Goal: Find specific page/section: Find specific page/section

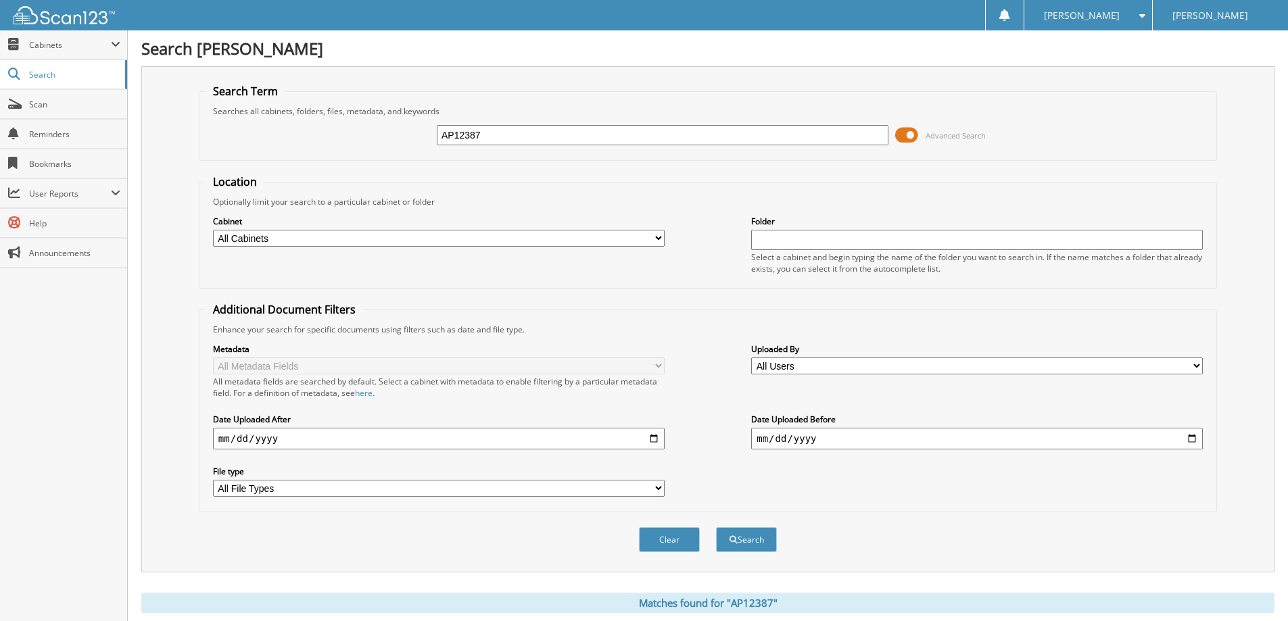
click at [523, 135] on input "AP12387" at bounding box center [663, 135] width 452 height 20
type input "t62026"
click at [744, 535] on button "Search" at bounding box center [746, 539] width 61 height 25
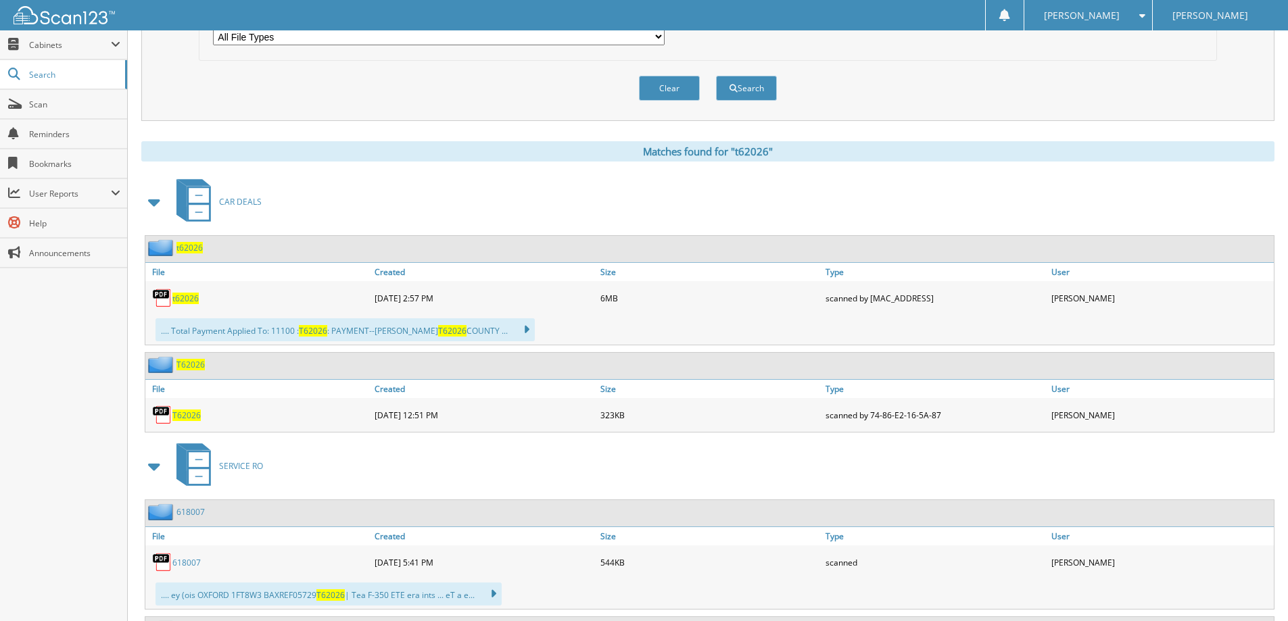
scroll to position [541, 0]
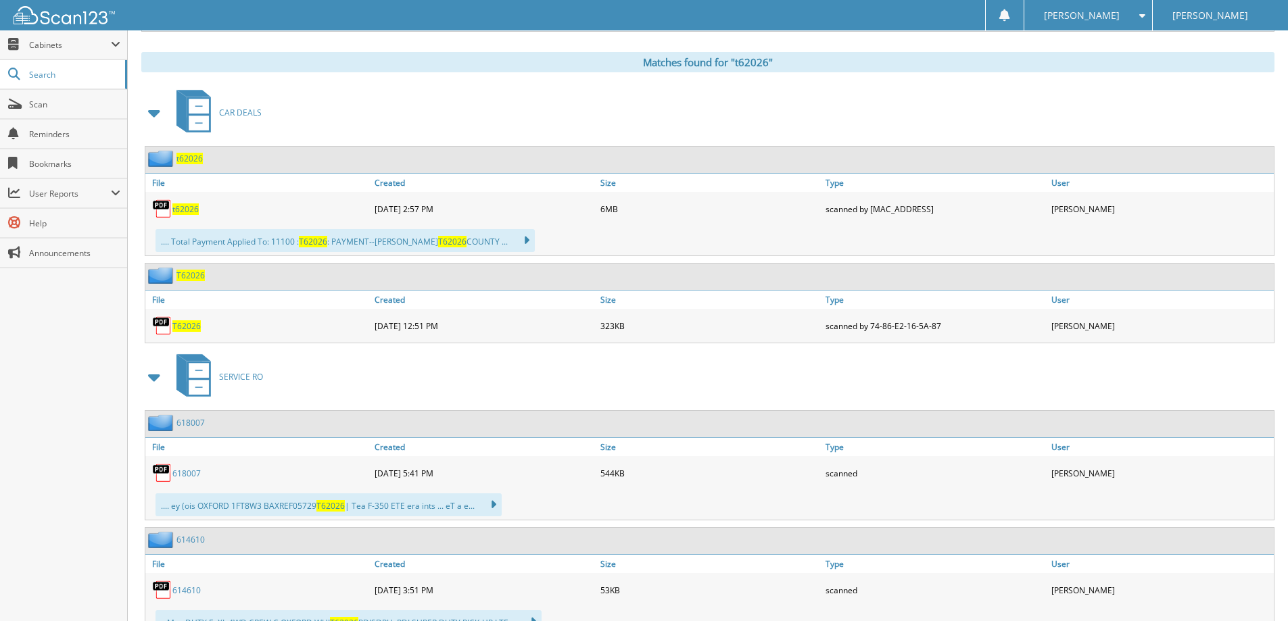
click at [174, 209] on span "t62026" at bounding box center [185, 208] width 26 height 11
